Goal: Information Seeking & Learning: Check status

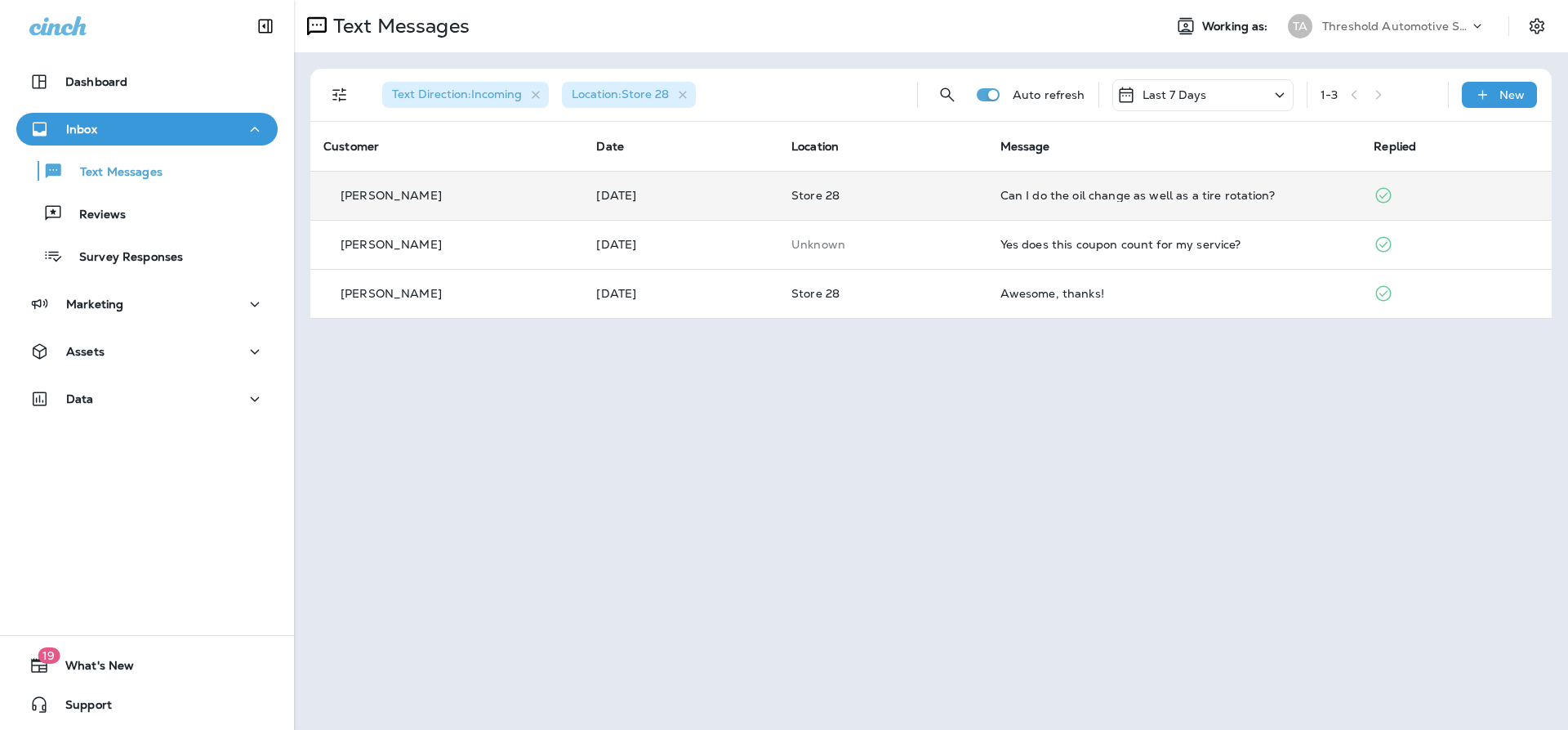
click at [1100, 187] on td "Can I do the oil change as well as a tire rotation?" at bounding box center [1174, 195] width 374 height 49
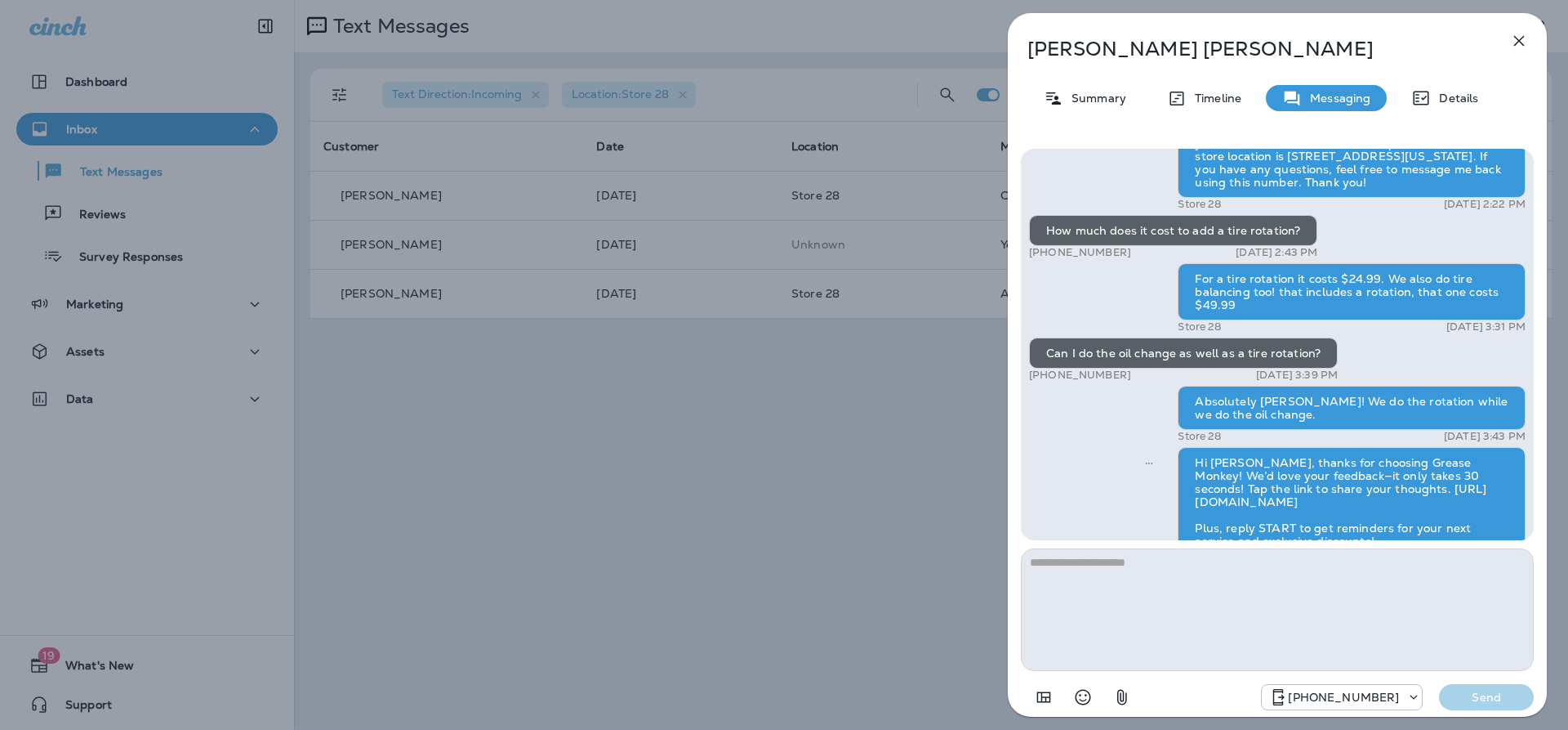
scroll to position [-82, 0]
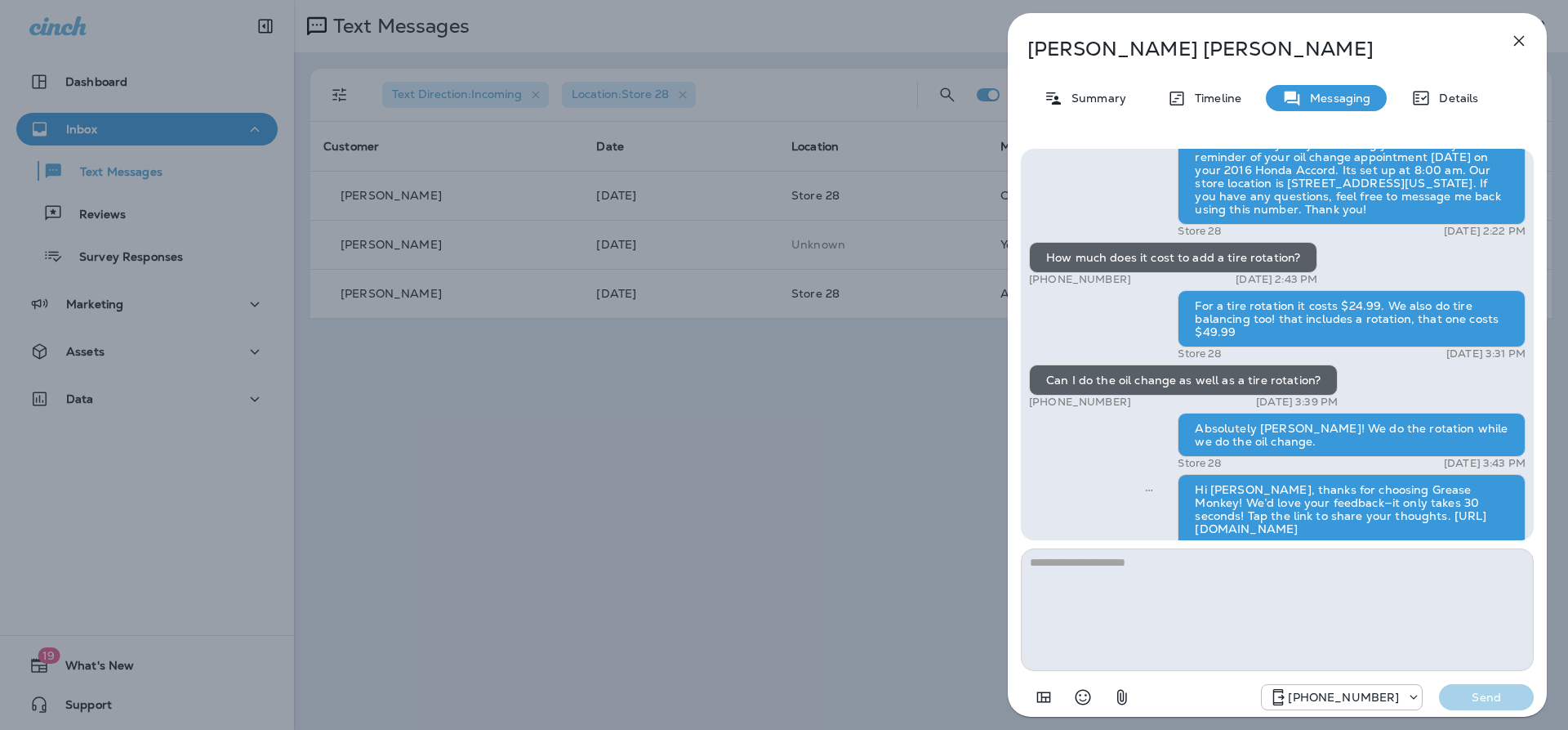
click at [1518, 42] on icon "button" at bounding box center [1519, 41] width 10 height 10
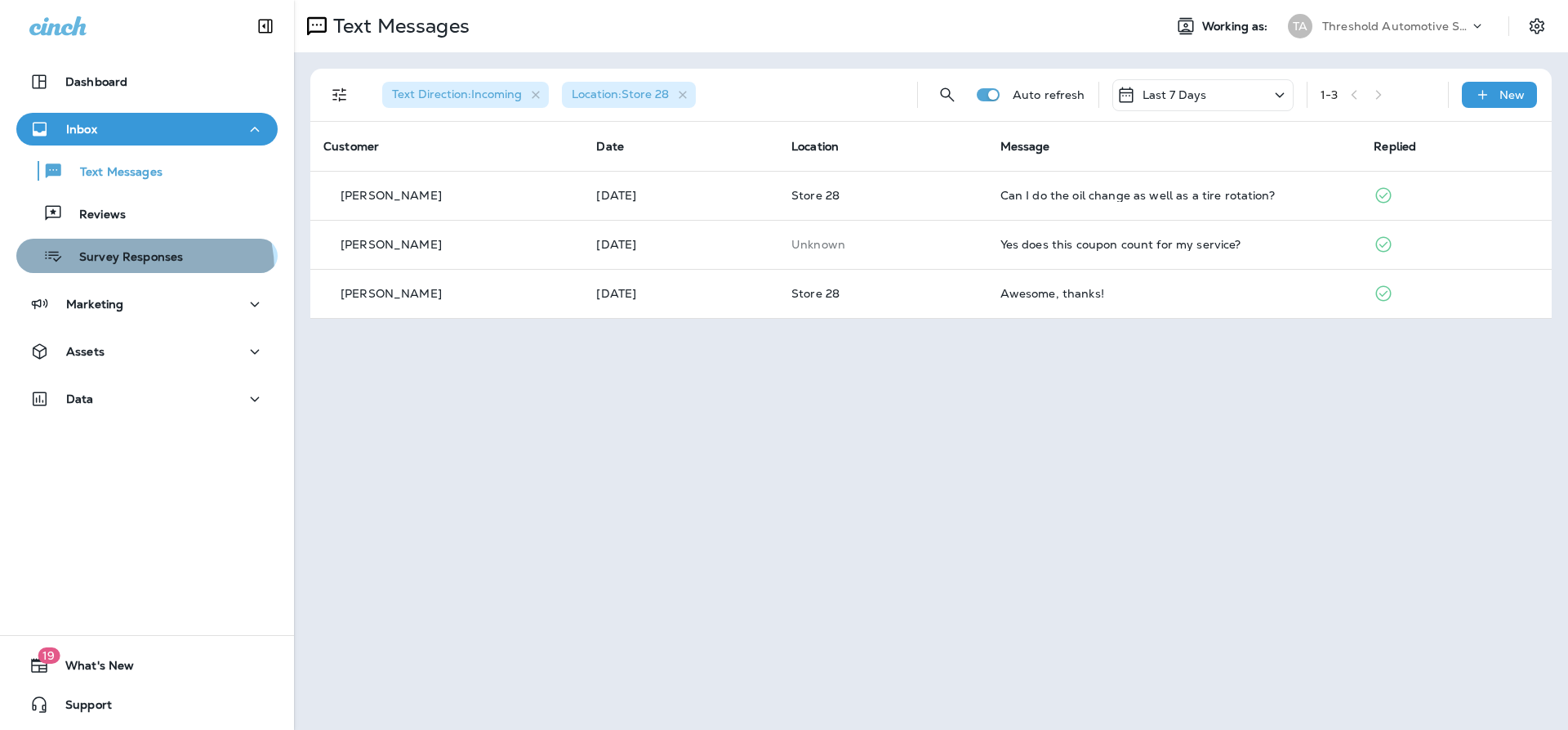
click at [136, 270] on button "Survey Responses" at bounding box center [146, 256] width 261 height 34
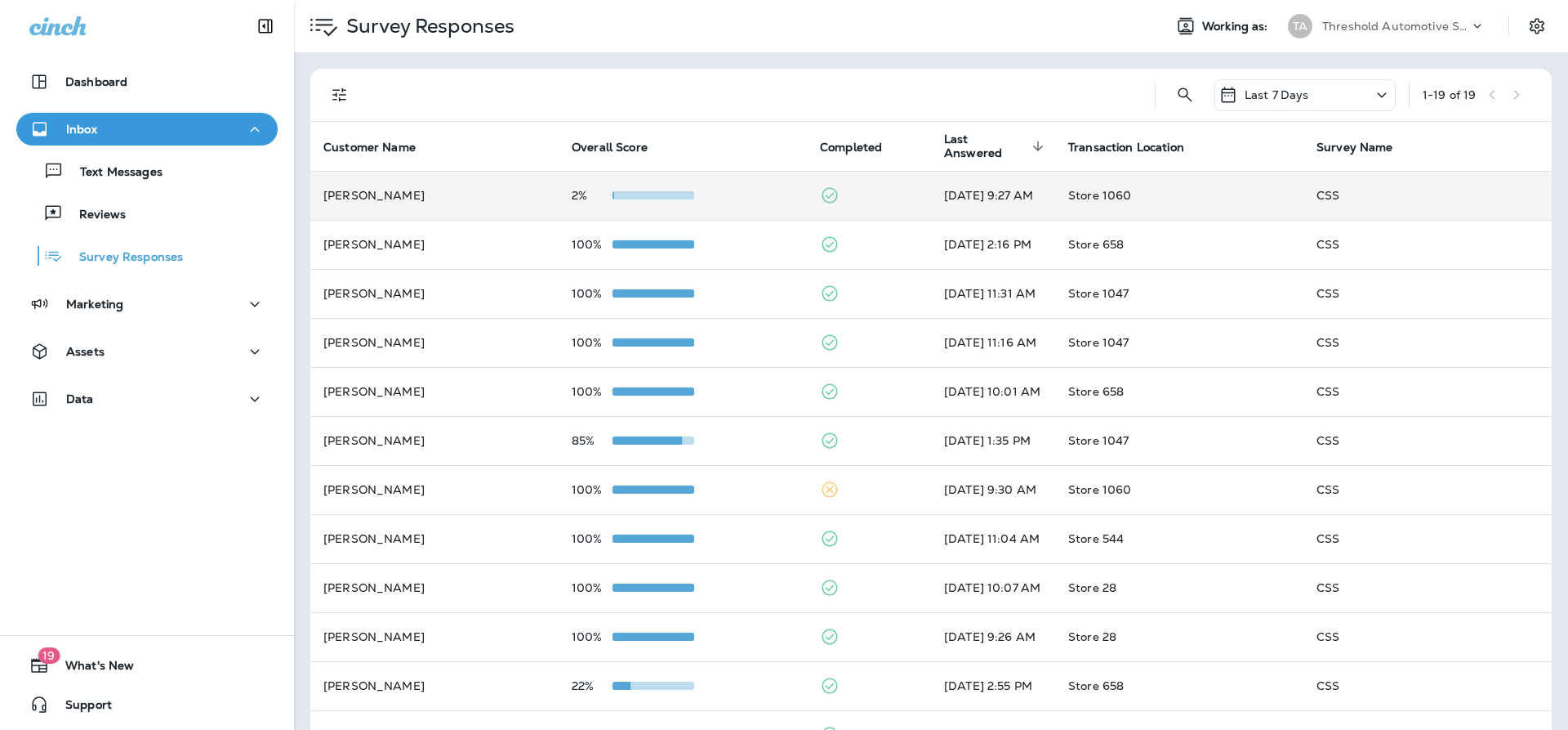
click at [737, 197] on div "2%" at bounding box center [683, 195] width 222 height 13
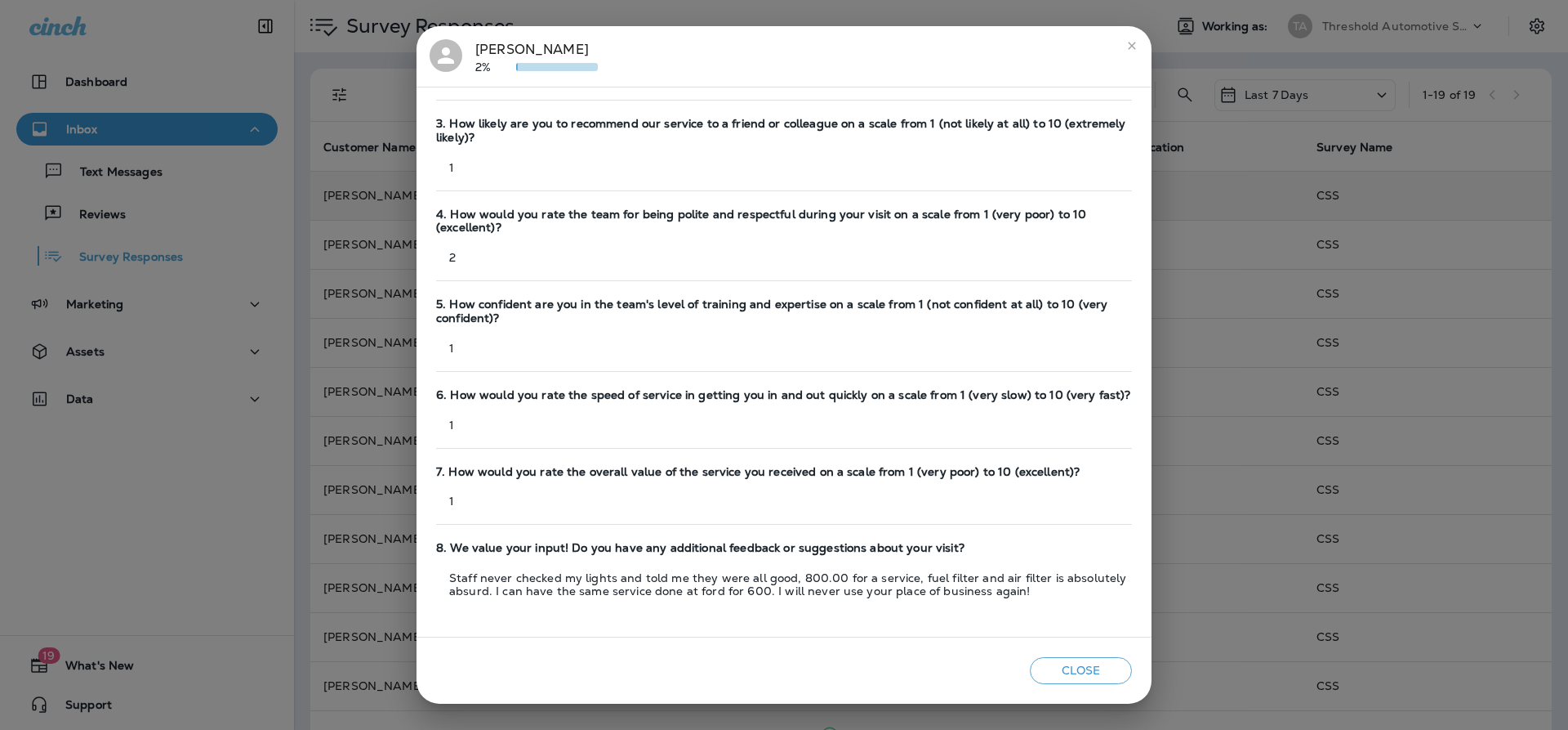
scroll to position [272, 0]
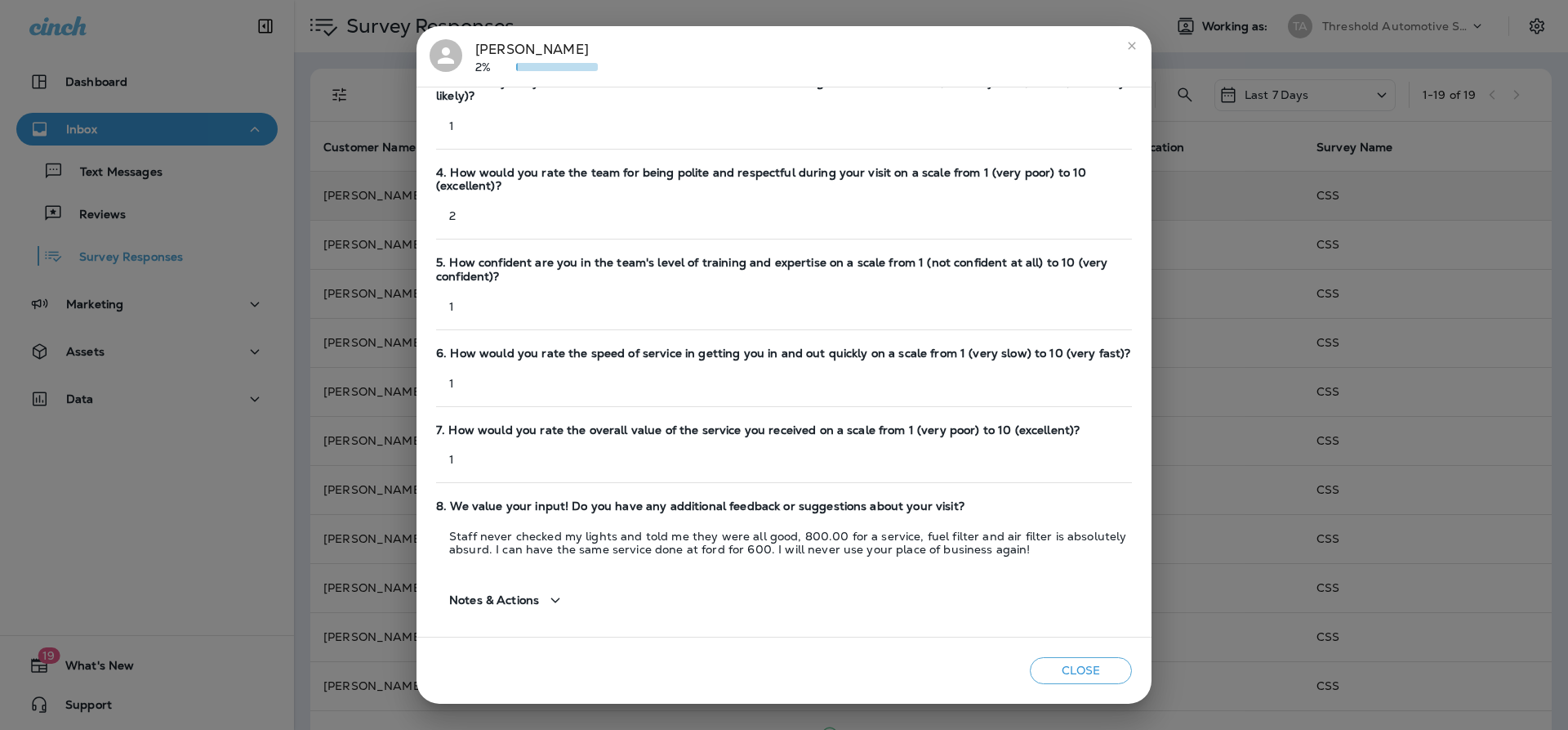
click at [500, 605] on span "Notes & Actions" at bounding box center [494, 600] width 90 height 14
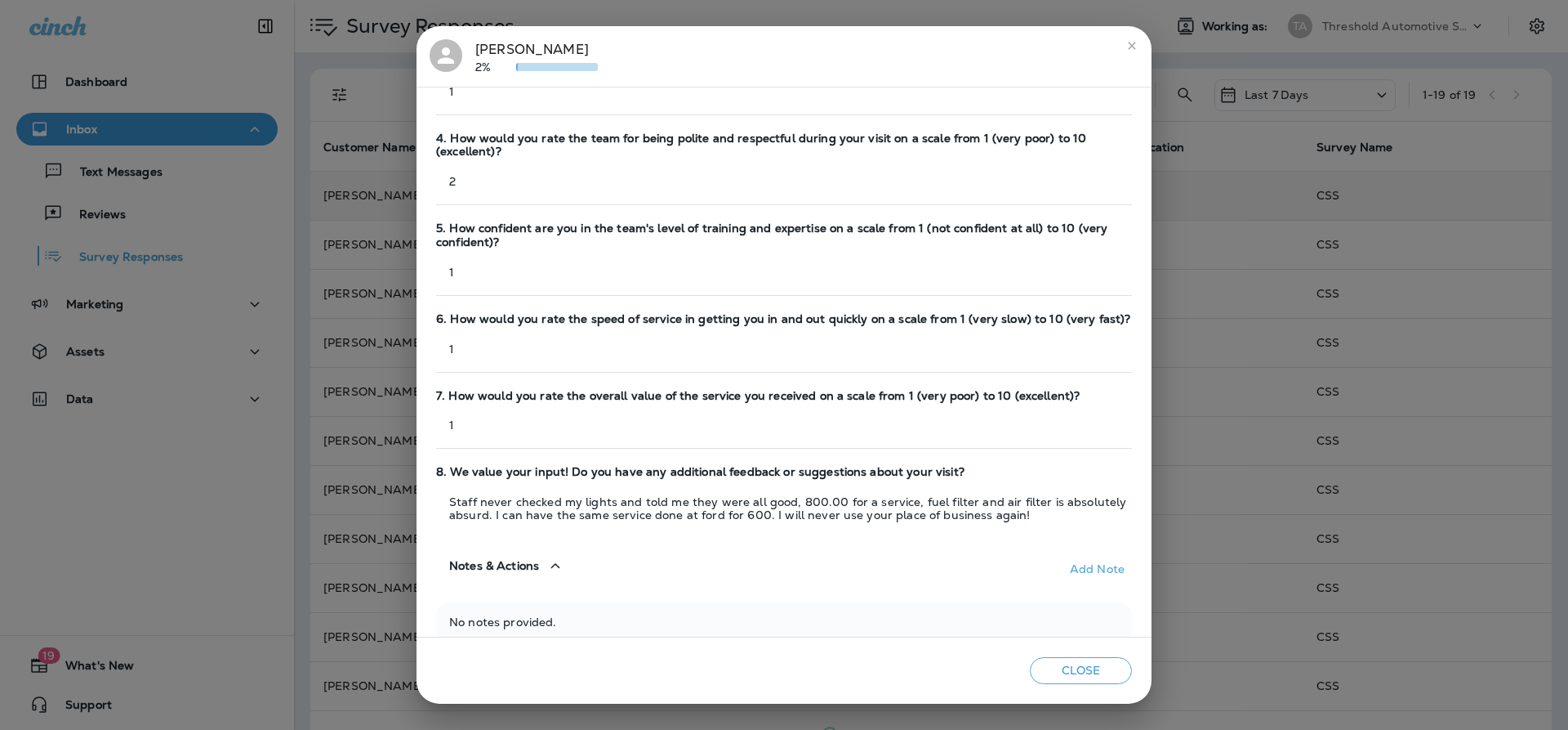
scroll to position [324, 0]
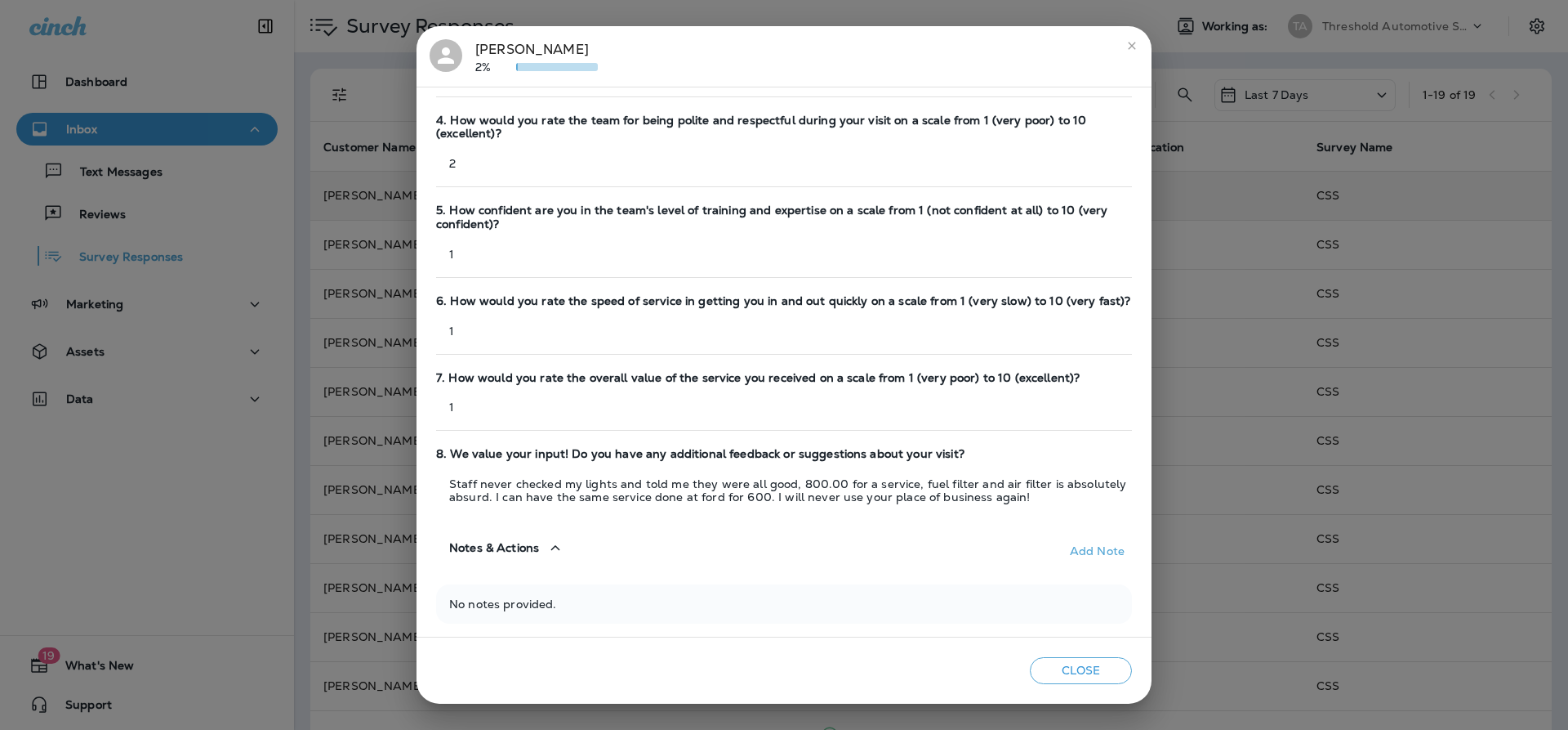
click at [495, 52] on div "[PERSON_NAME] 2%" at bounding box center [537, 57] width 123 height 34
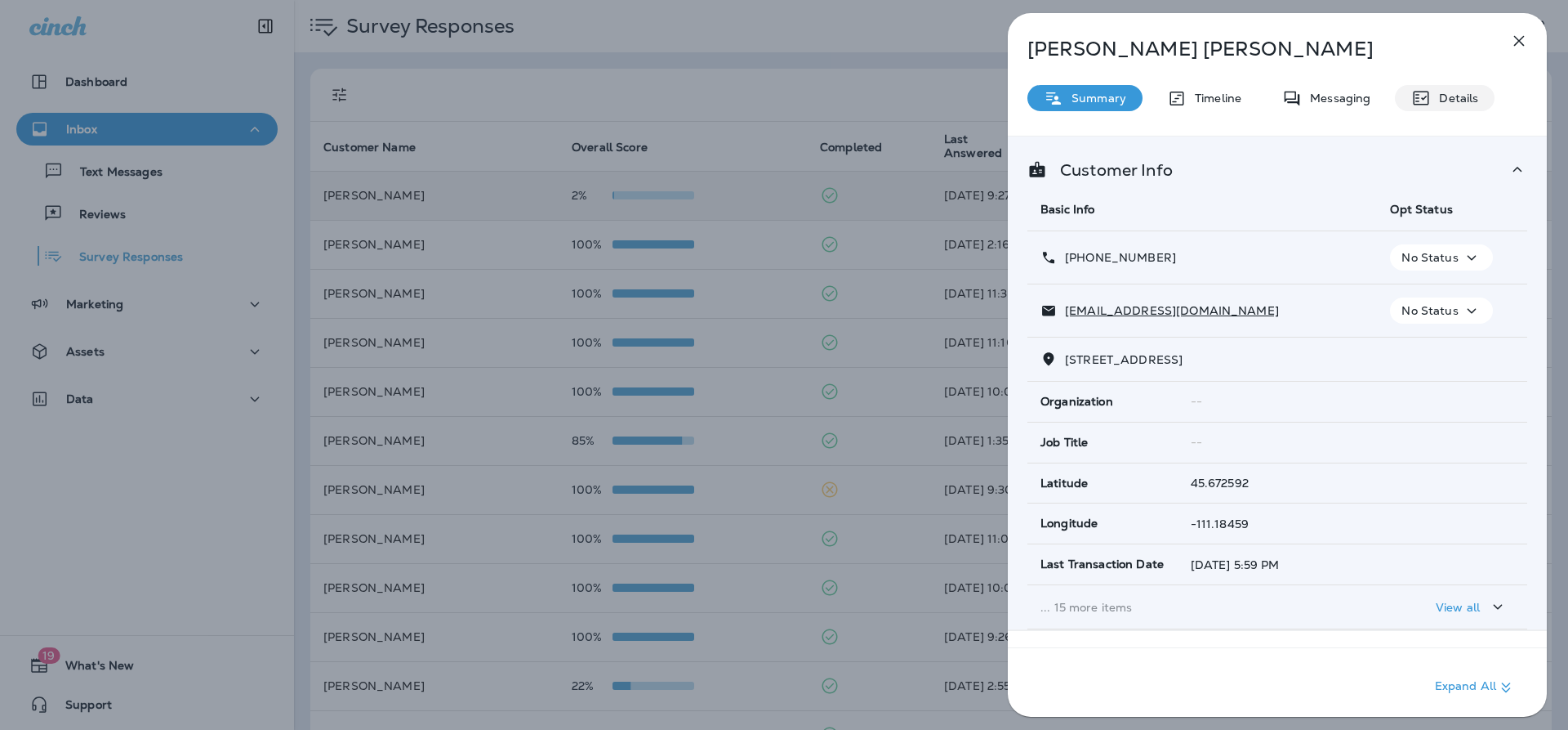
click at [1463, 104] on p "Details" at bounding box center [1455, 98] width 47 height 13
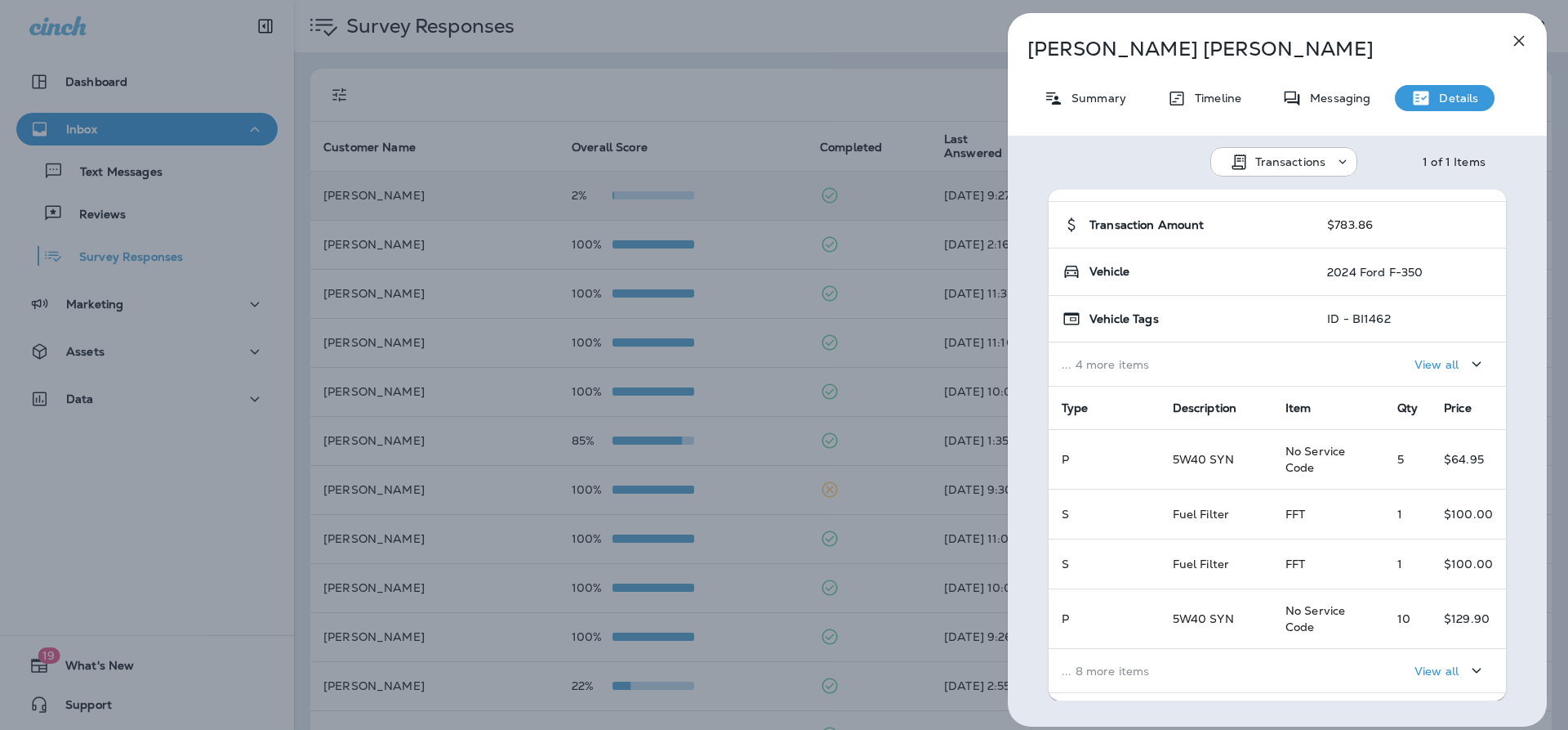
scroll to position [163, 0]
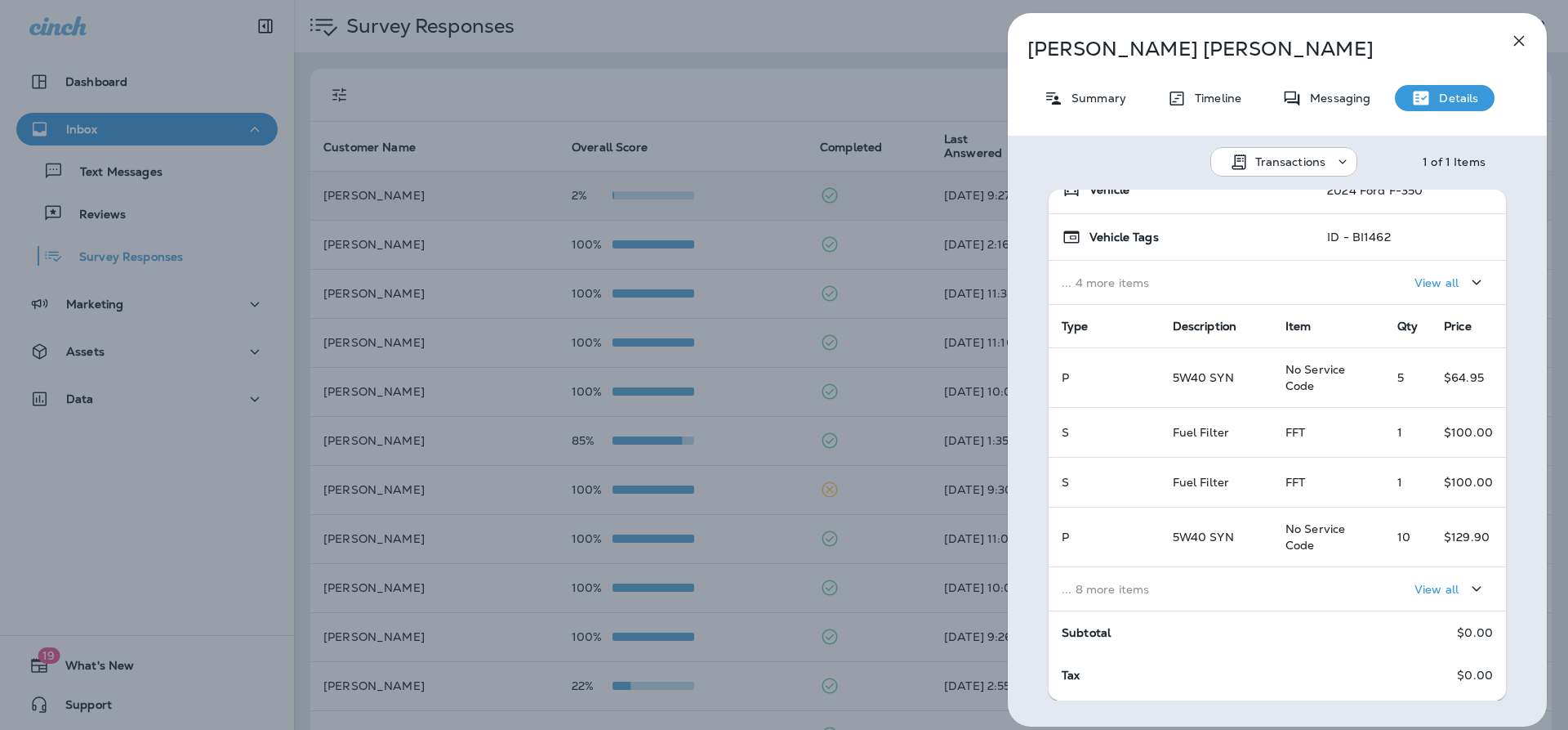
click at [1422, 586] on p "View all" at bounding box center [1437, 589] width 44 height 13
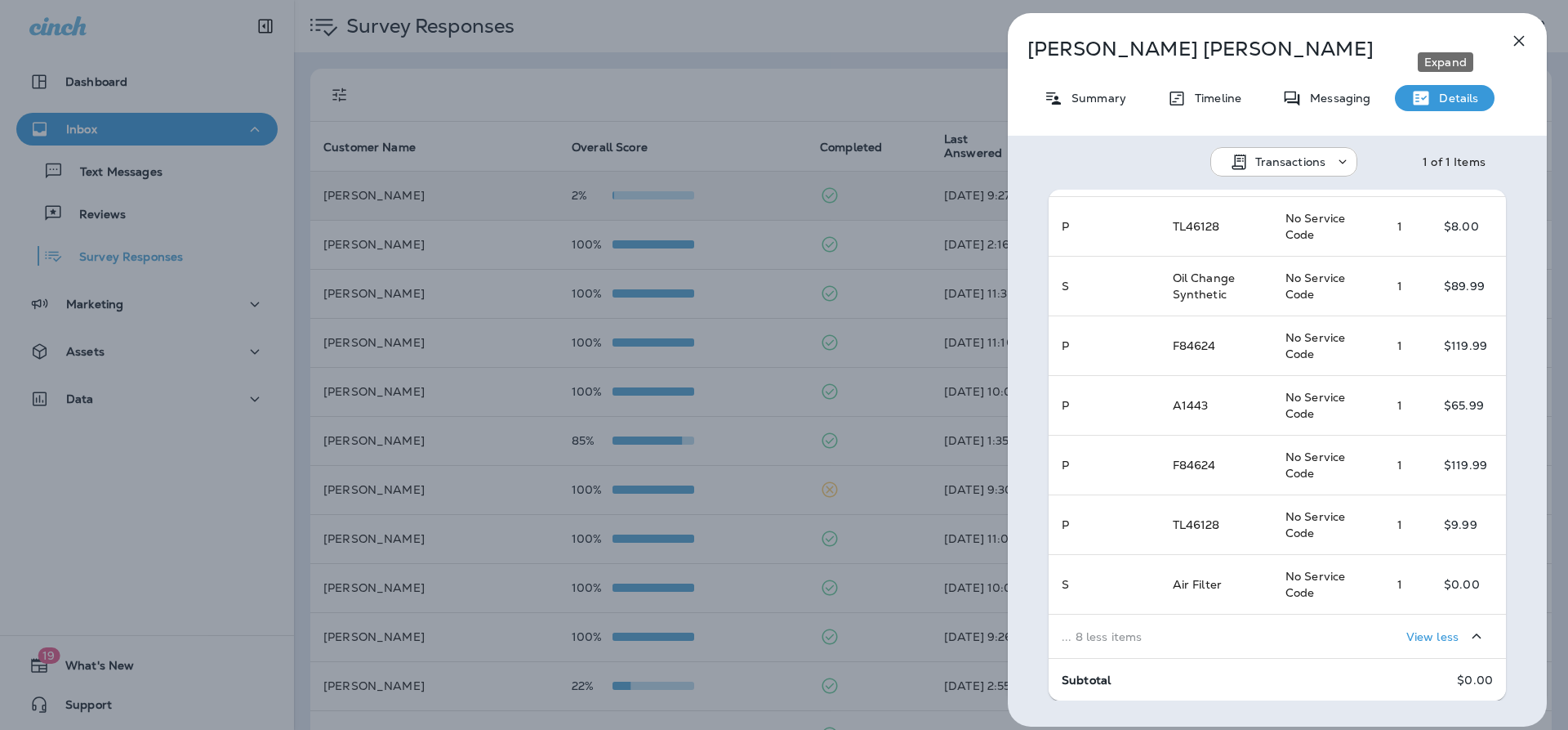
scroll to position [597, 0]
click at [1451, 343] on icon "Expand" at bounding box center [1460, 342] width 20 height 21
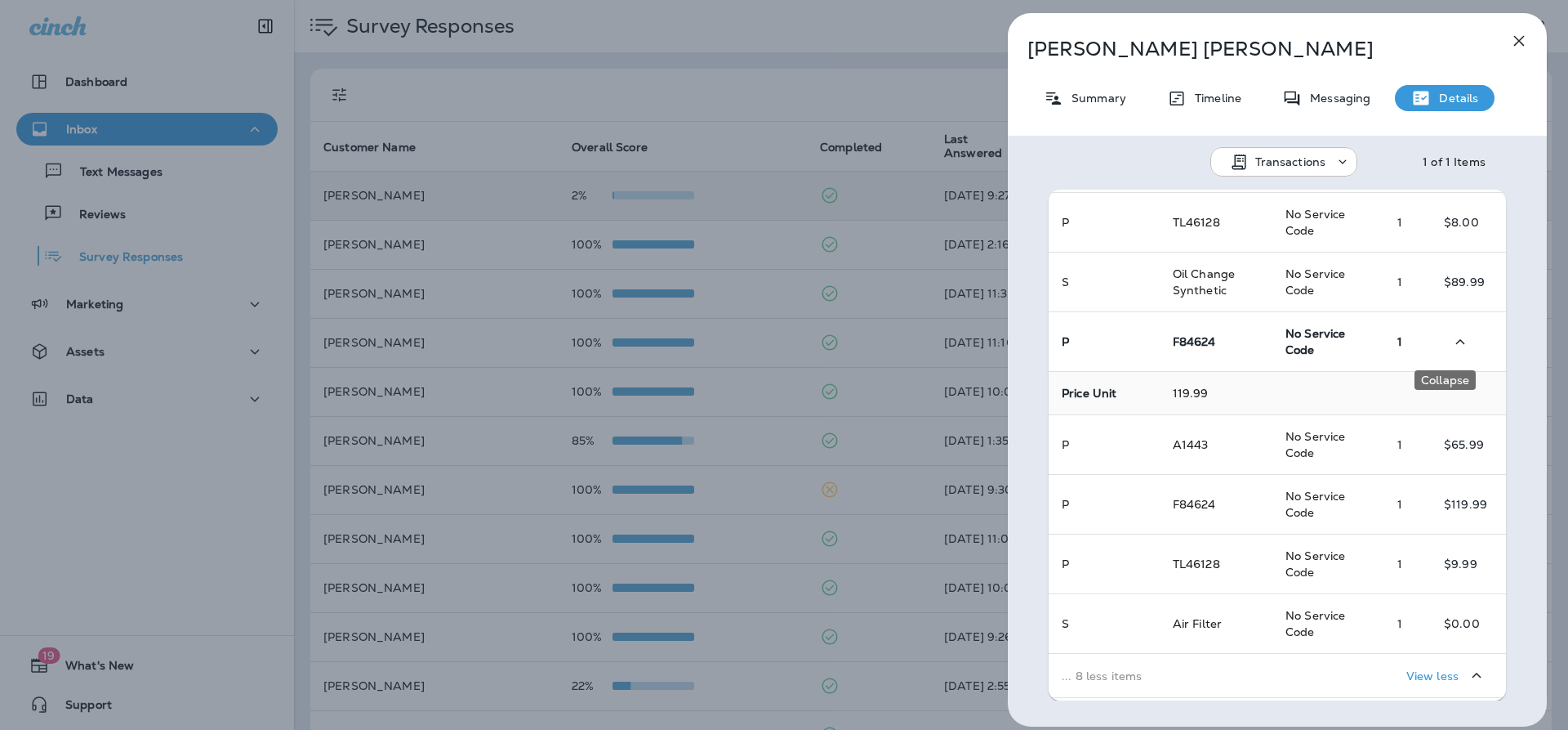
click at [1451, 343] on icon "Collapse" at bounding box center [1460, 342] width 20 height 21
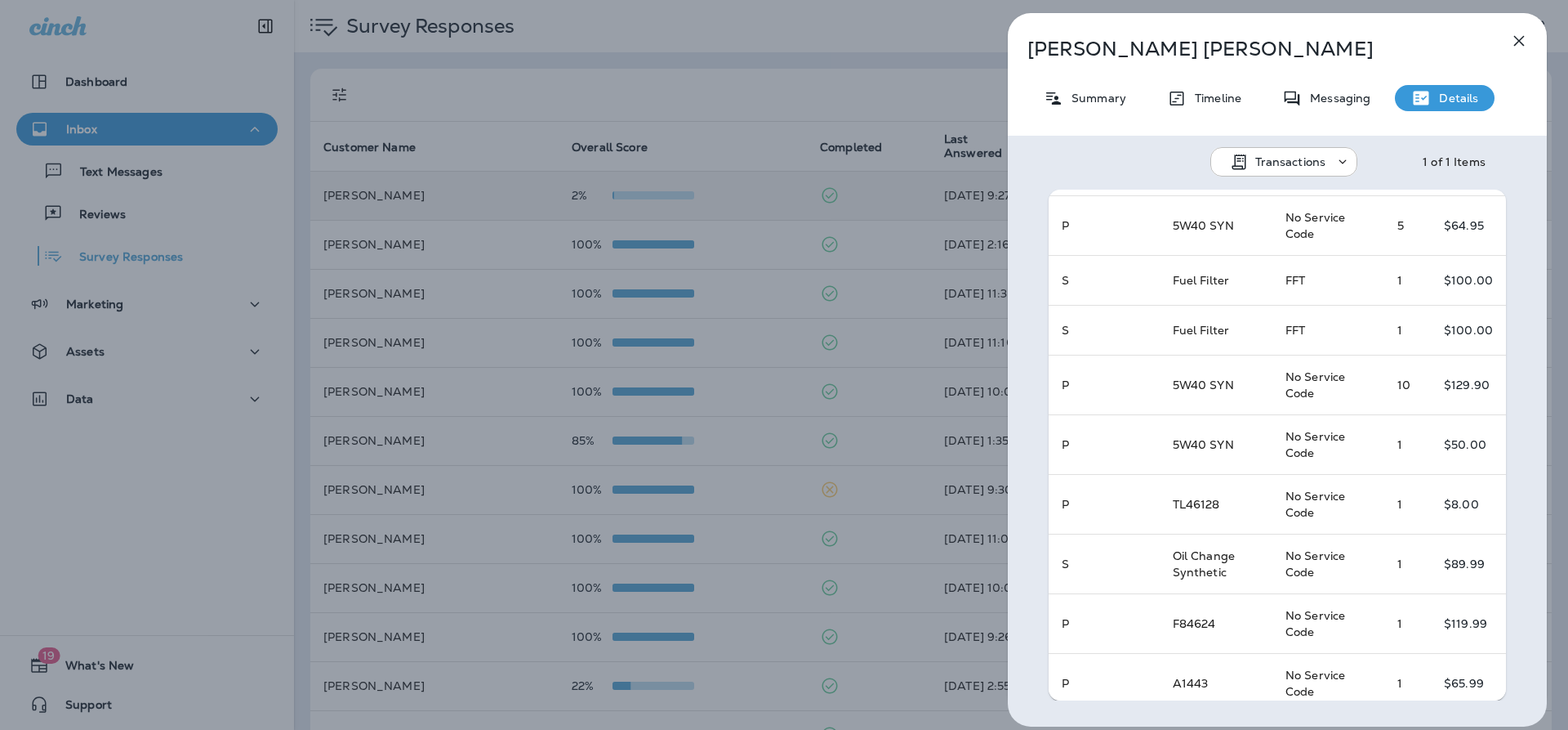
scroll to position [270, 0]
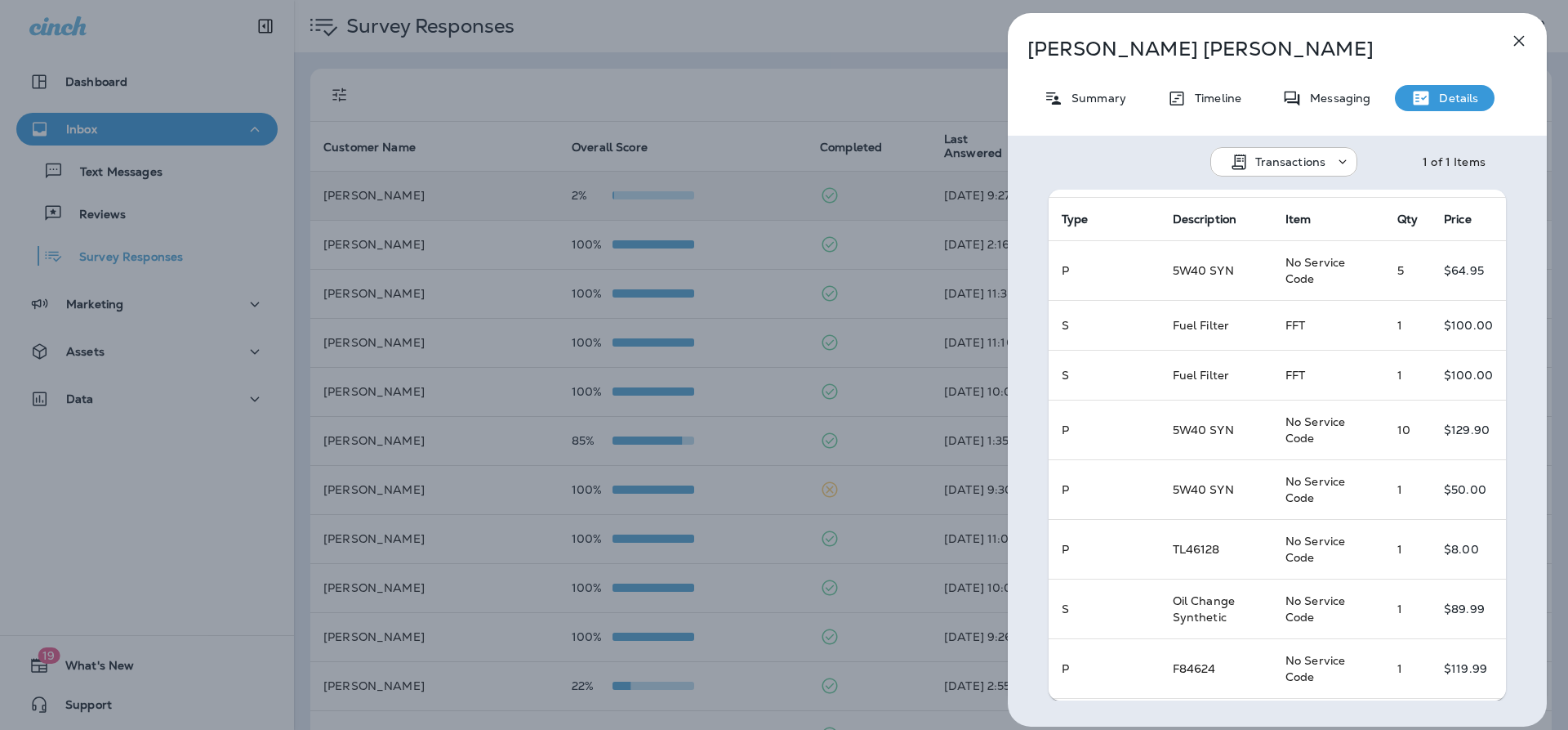
click at [1520, 38] on icon "button" at bounding box center [1519, 41] width 20 height 20
